Goal: Task Accomplishment & Management: Manage account settings

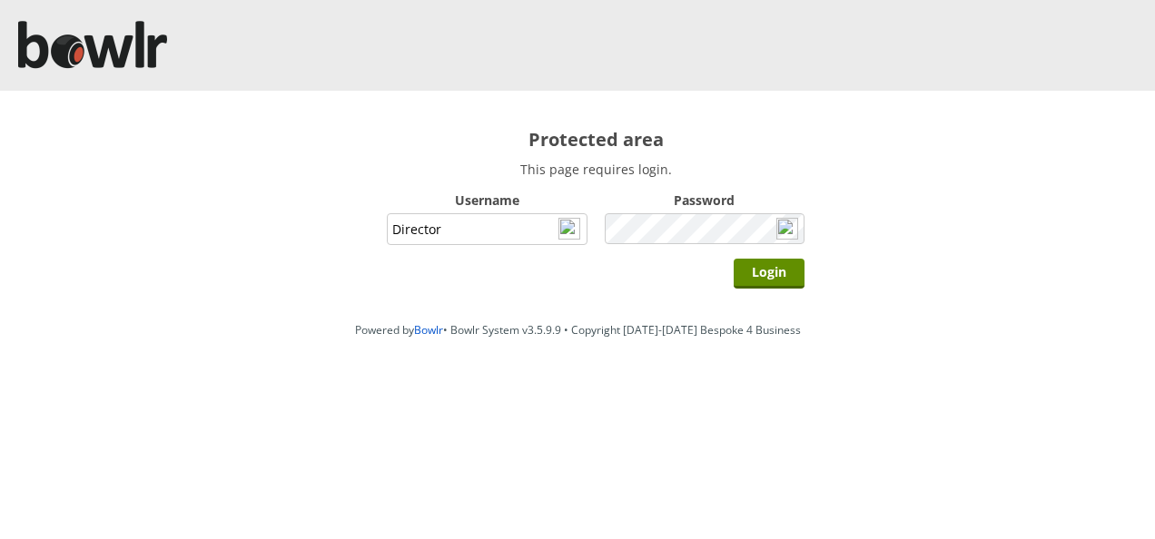
type input "Director"
click at [734, 259] on input "Login" at bounding box center [769, 274] width 71 height 30
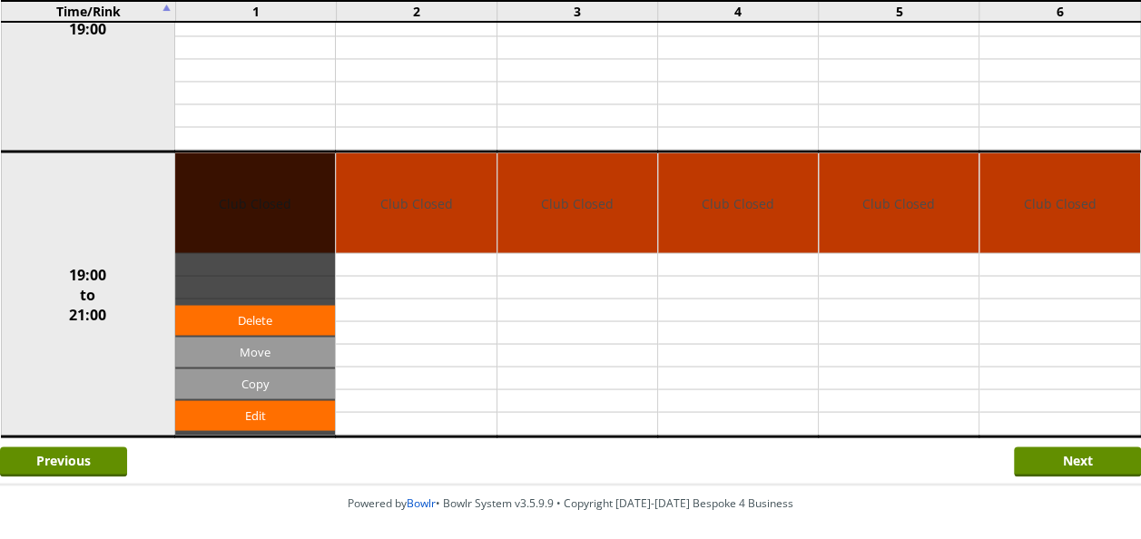
scroll to position [1569, 0]
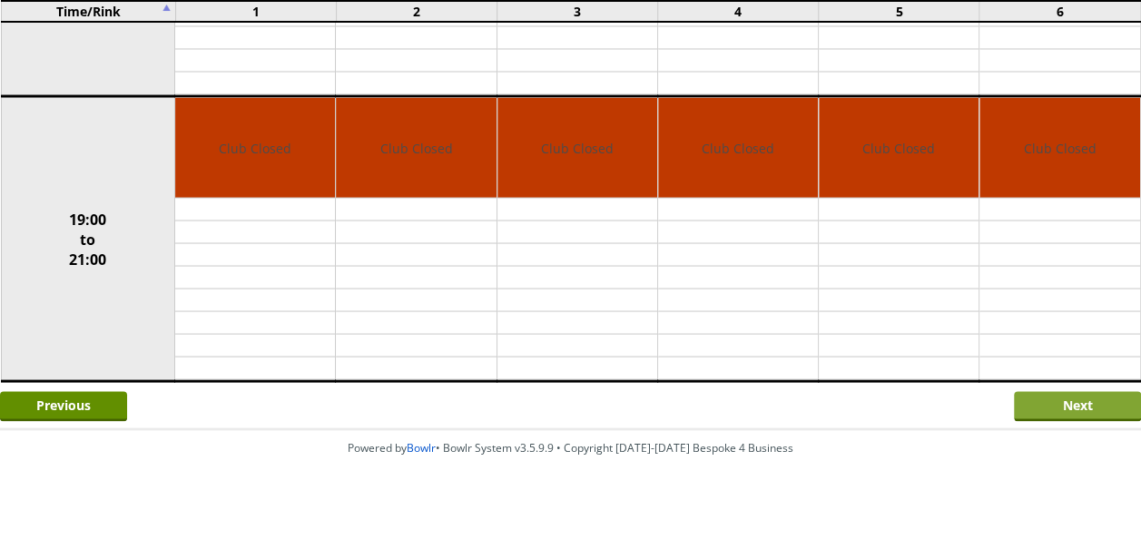
click at [1073, 391] on input "Next" at bounding box center [1077, 406] width 127 height 30
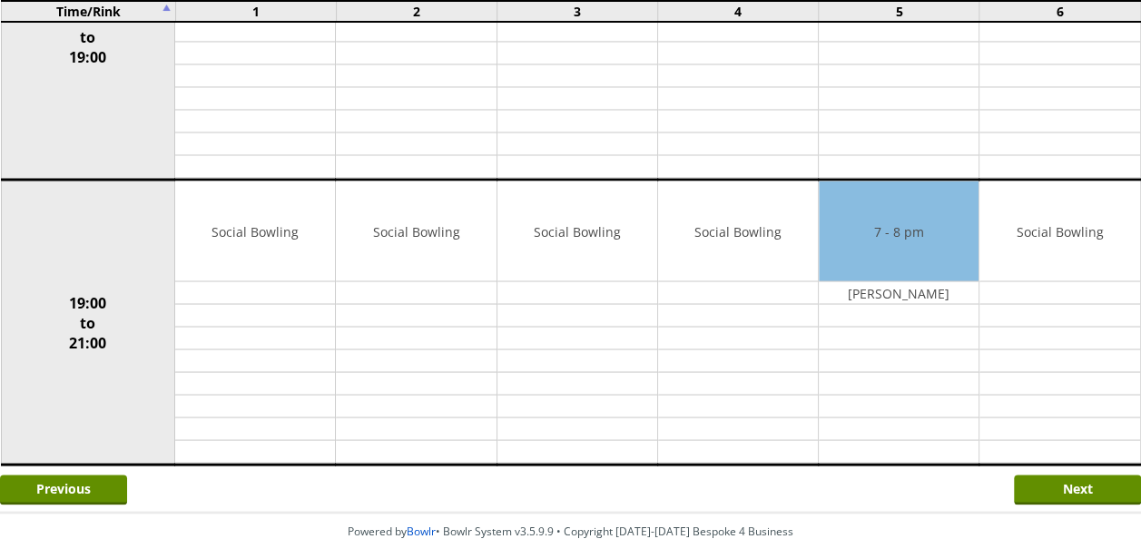
scroll to position [1513, 0]
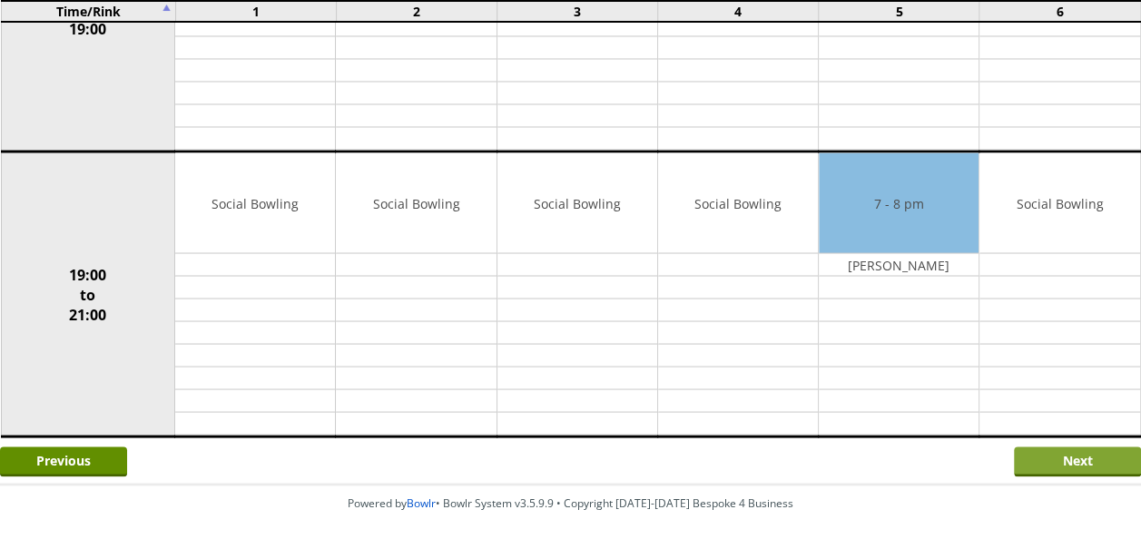
click at [1040, 447] on input "Next" at bounding box center [1077, 462] width 127 height 30
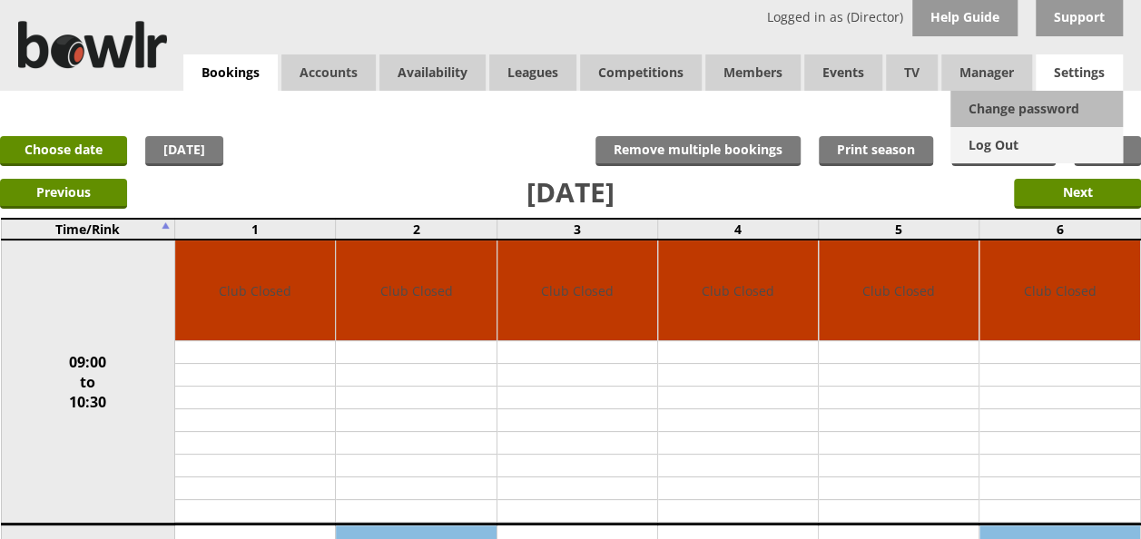
click at [1006, 142] on link "Log Out" at bounding box center [1037, 145] width 172 height 36
